Goal: Task Accomplishment & Management: Manage account settings

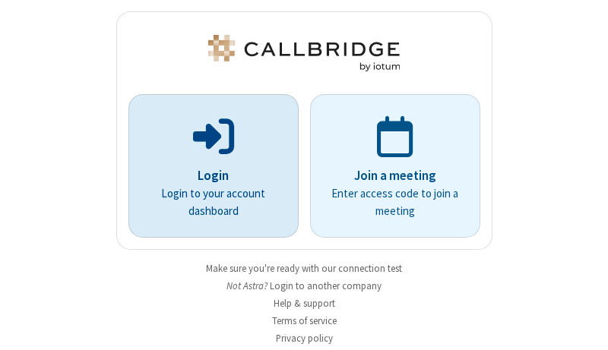
click at [207, 176] on p "Login" at bounding box center [214, 176] width 128 height 20
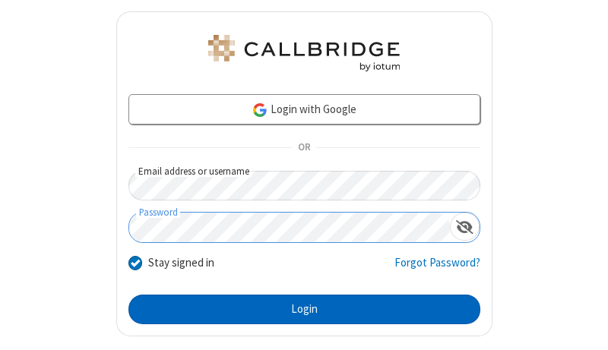
click at [298, 309] on button "Login" at bounding box center [304, 310] width 352 height 30
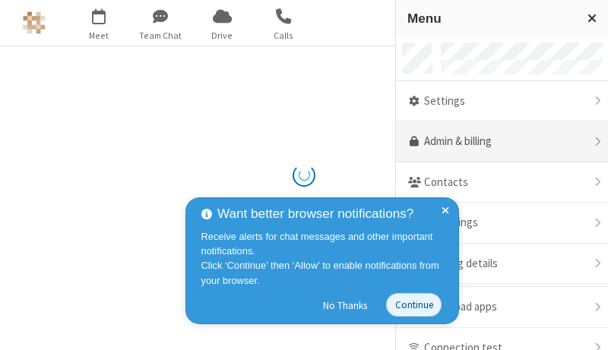
click at [496, 142] on link "Admin & billing" at bounding box center [502, 142] width 212 height 41
